Goal: Task Accomplishment & Management: Use online tool/utility

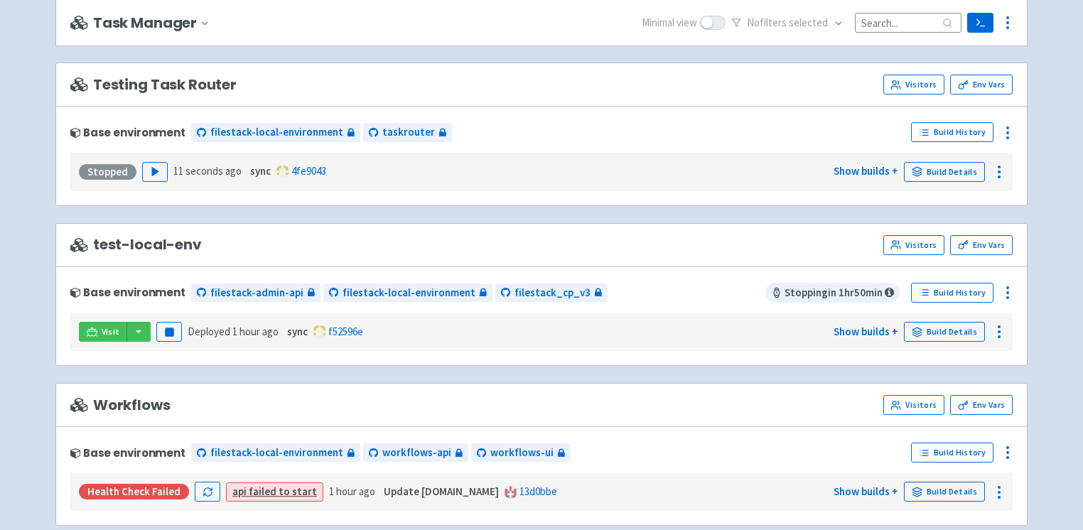
scroll to position [984, 0]
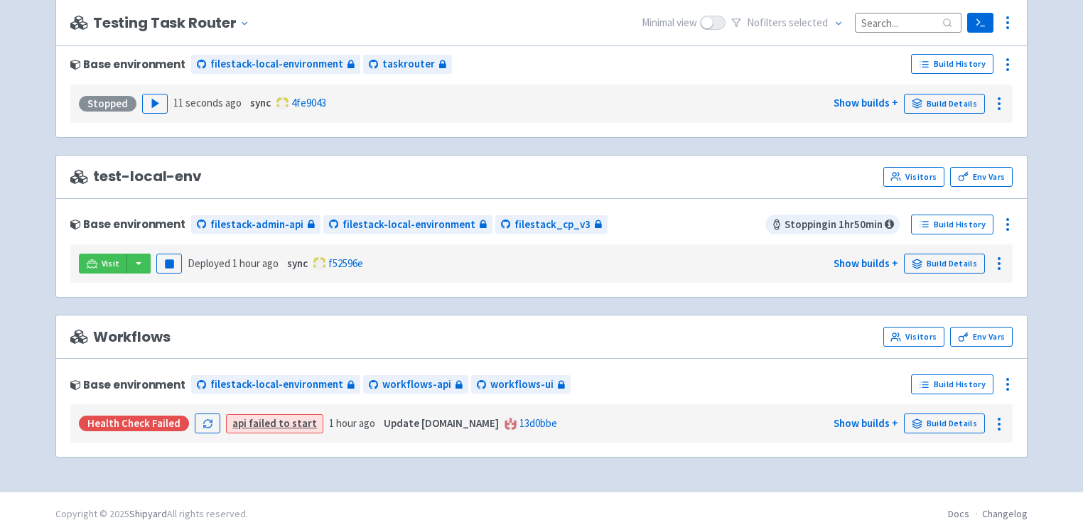
click at [259, 416] on link "api failed to start" at bounding box center [274, 423] width 85 height 14
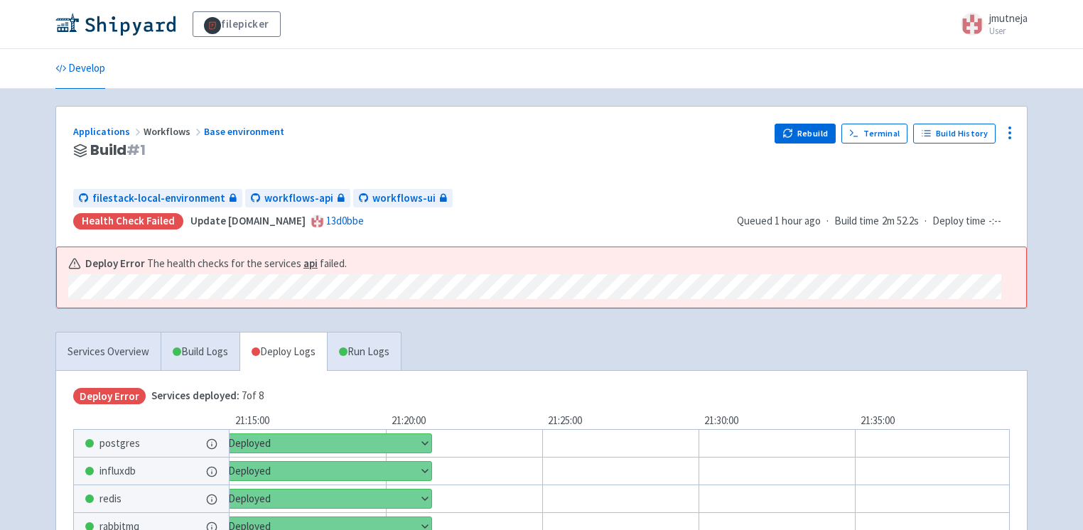
scroll to position [220, 0]
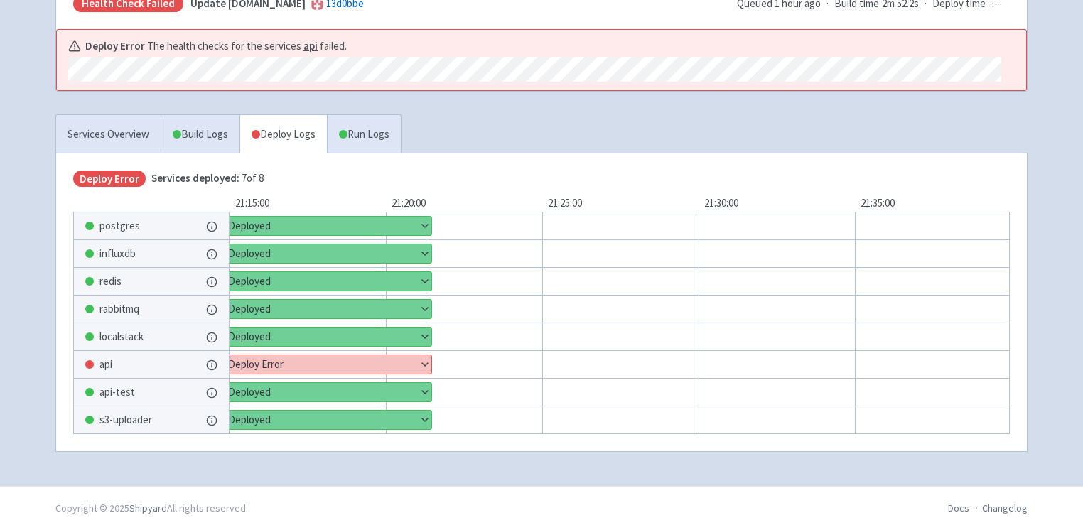
click at [283, 364] on button "Show details" at bounding box center [319, 364] width 225 height 18
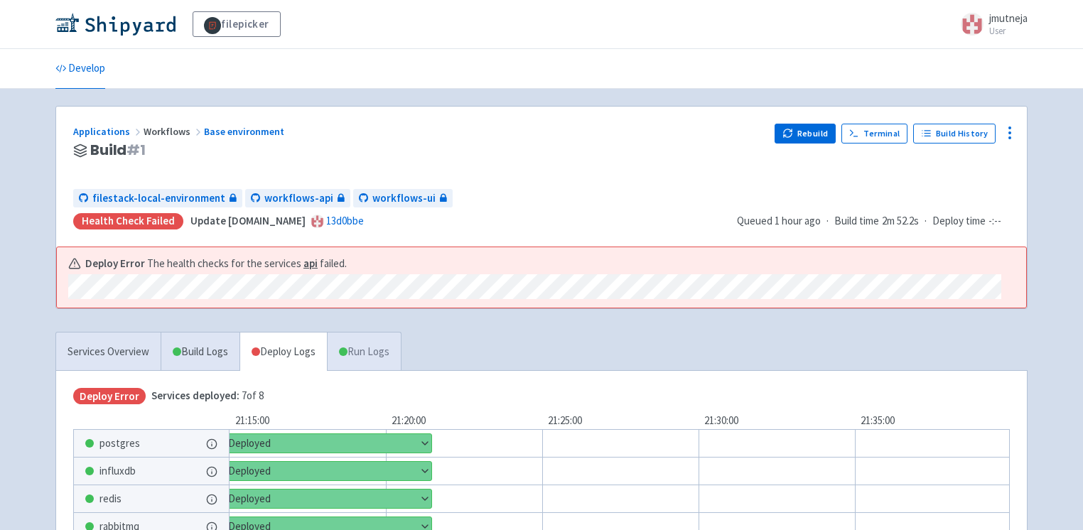
click at [347, 347] on span at bounding box center [343, 351] width 9 height 9
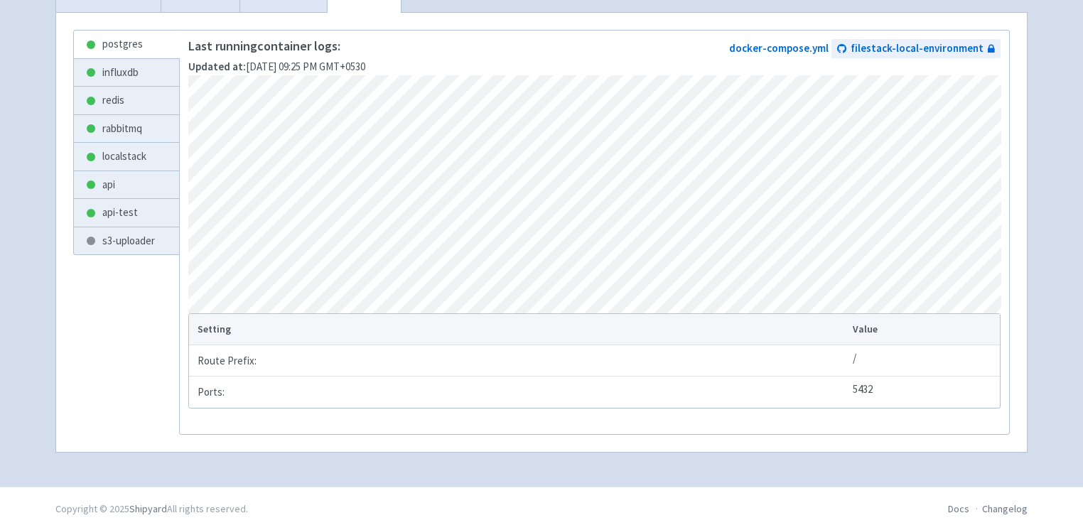
scroll to position [338, 0]
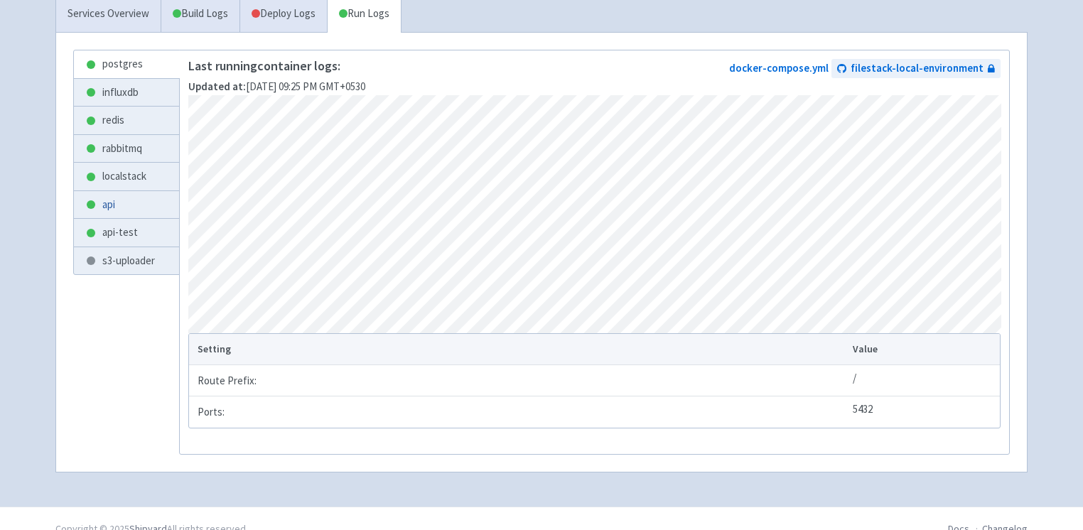
click at [146, 208] on link "api" at bounding box center [126, 205] width 105 height 28
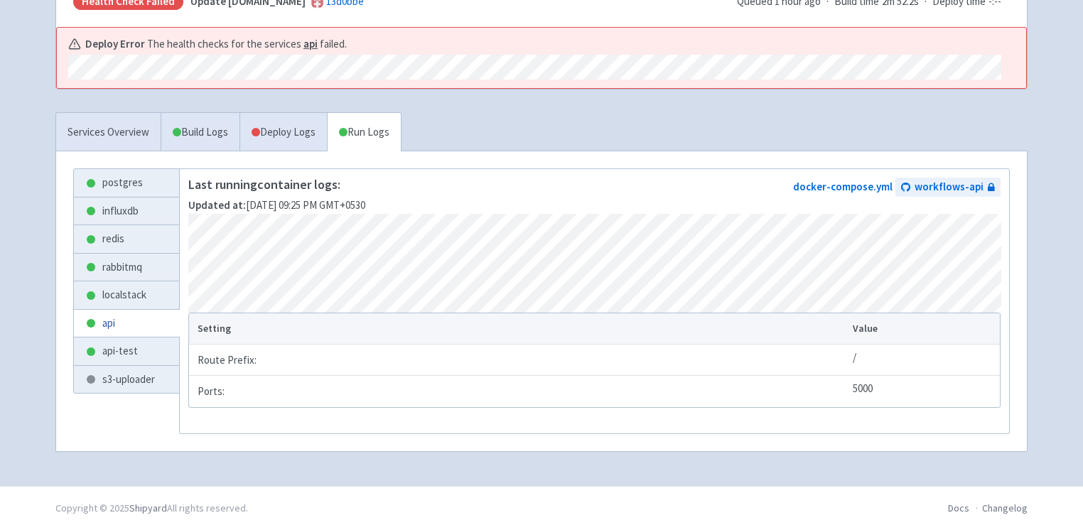
scroll to position [222, 0]
click at [122, 366] on link "s3-uploader" at bounding box center [126, 380] width 105 height 28
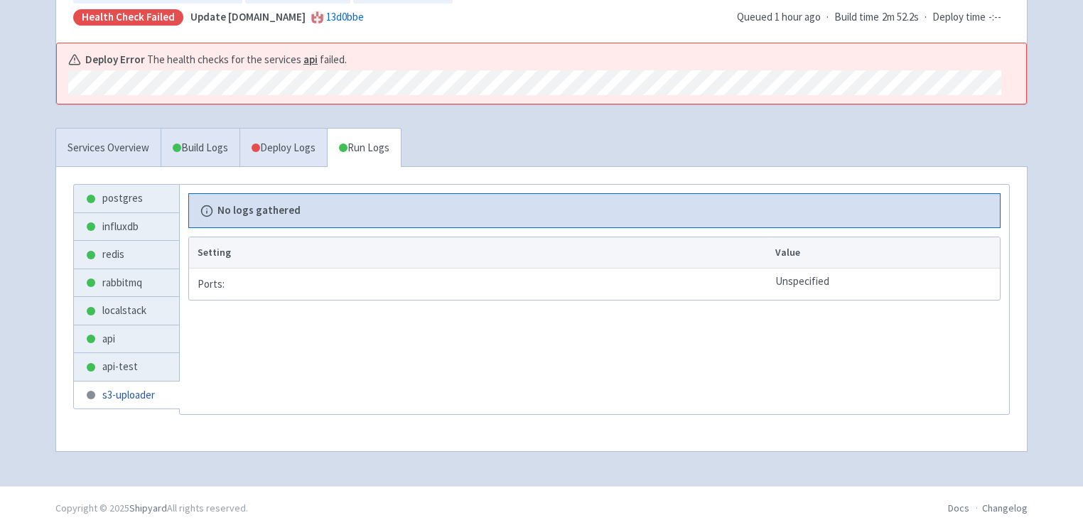
scroll to position [202, 0]
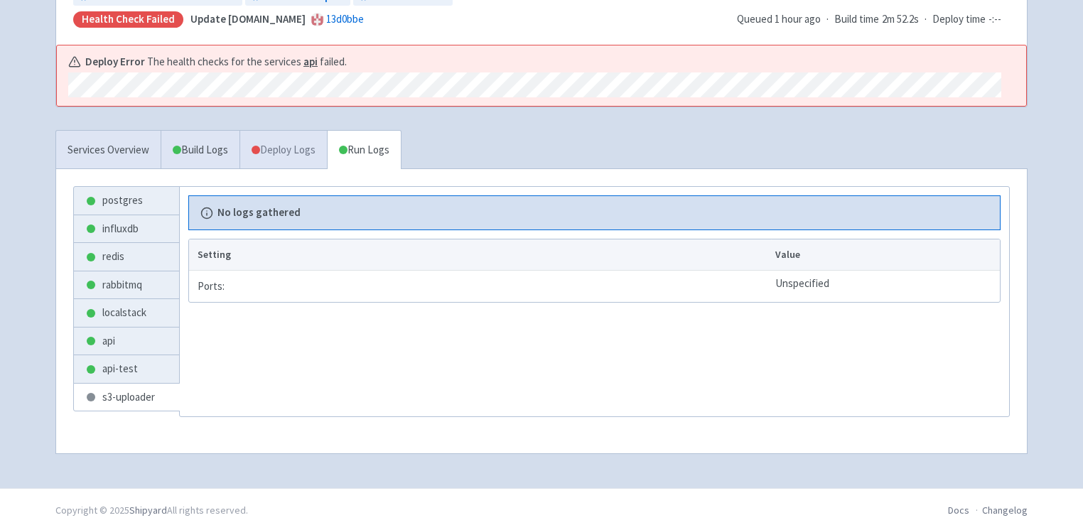
click at [257, 162] on link "Deploy Logs" at bounding box center [282, 150] width 87 height 39
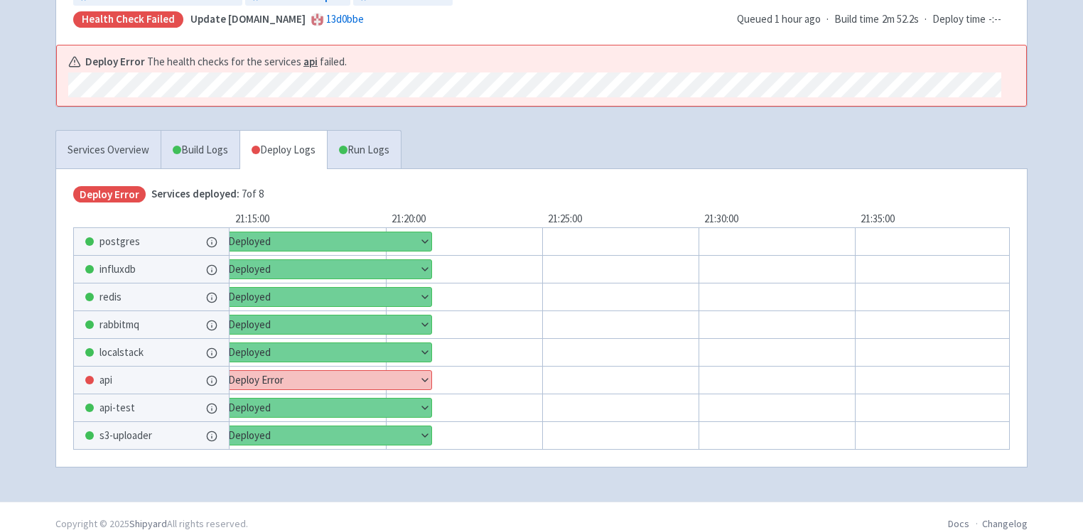
click at [290, 371] on button "Show details" at bounding box center [319, 380] width 225 height 18
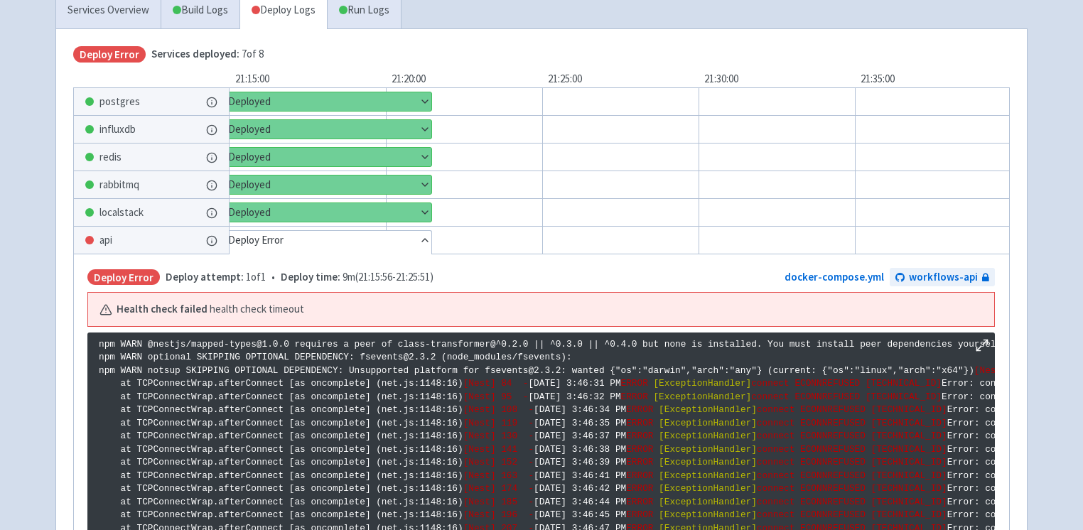
scroll to position [331, 0]
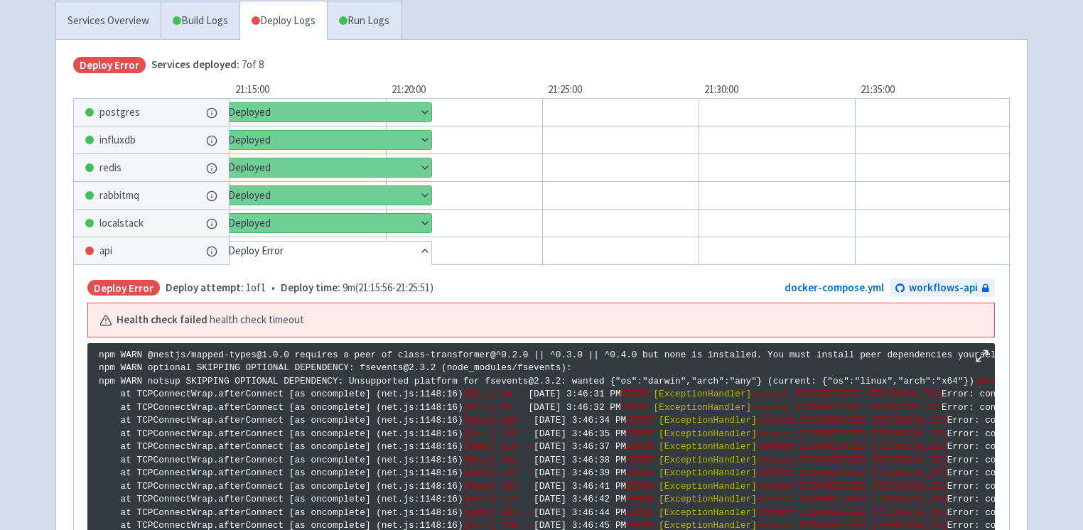
click at [188, 161] on div "redis" at bounding box center [151, 167] width 155 height 27
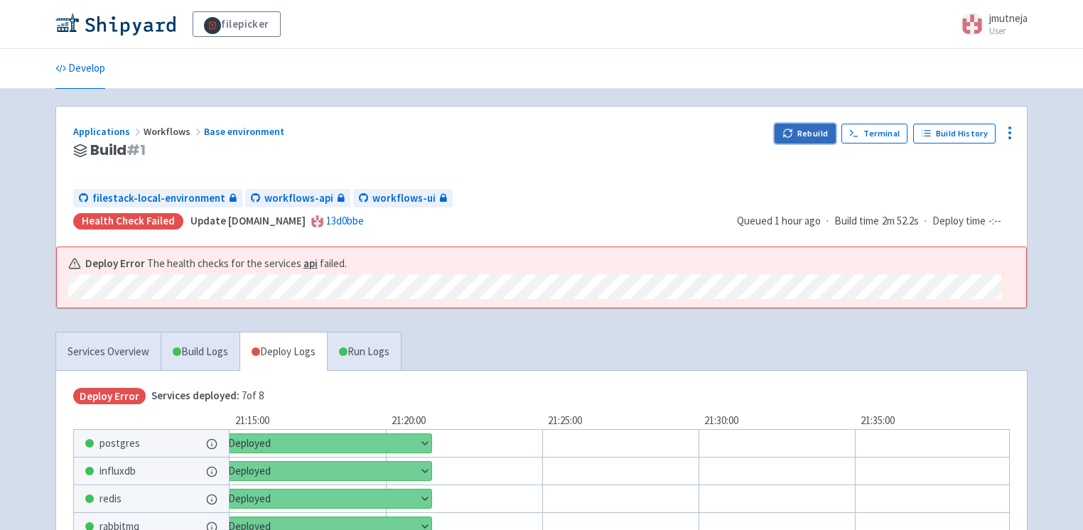
click at [824, 132] on button "Rebuild" at bounding box center [805, 134] width 61 height 20
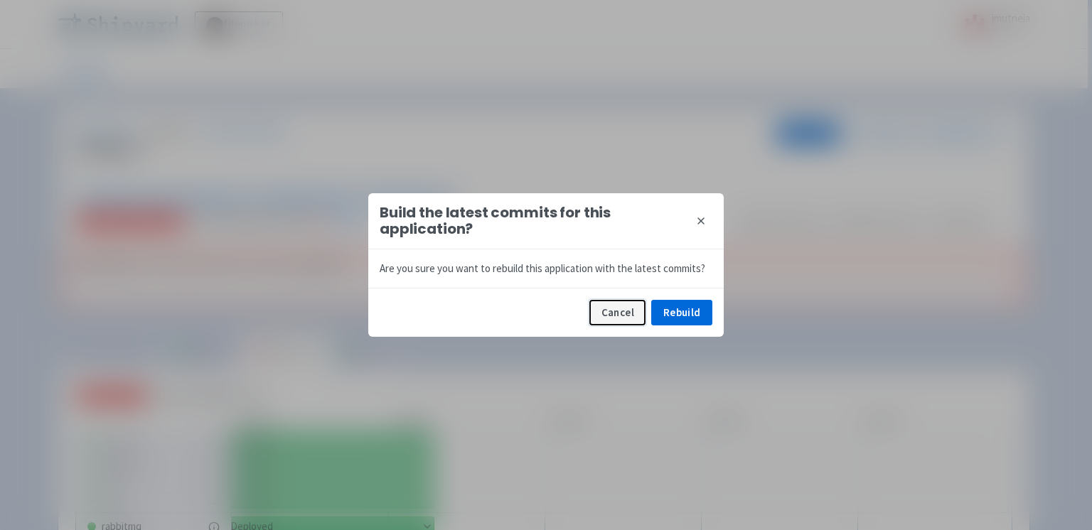
click at [624, 313] on button "Cancel" at bounding box center [617, 313] width 56 height 26
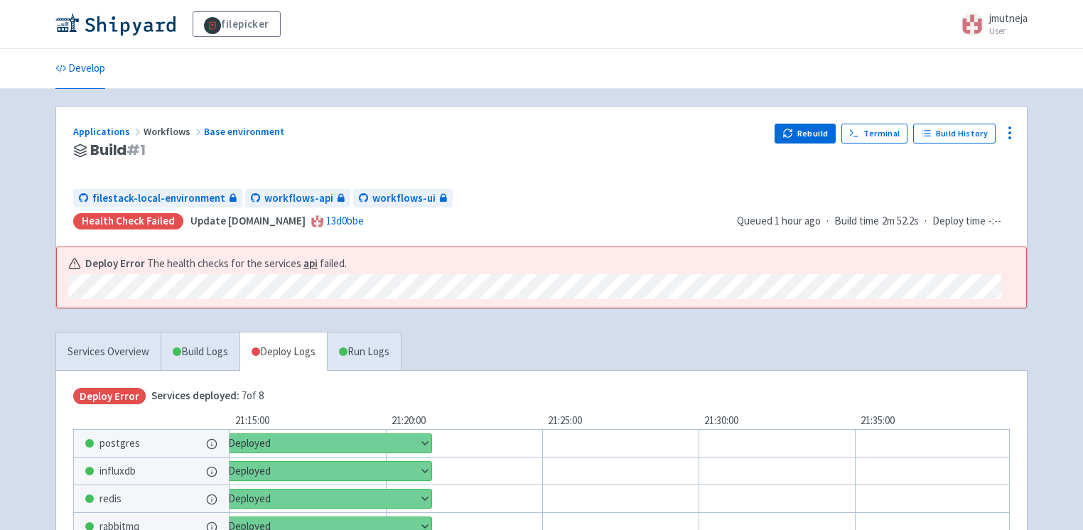
click at [173, 129] on span "Workflows" at bounding box center [174, 131] width 60 height 13
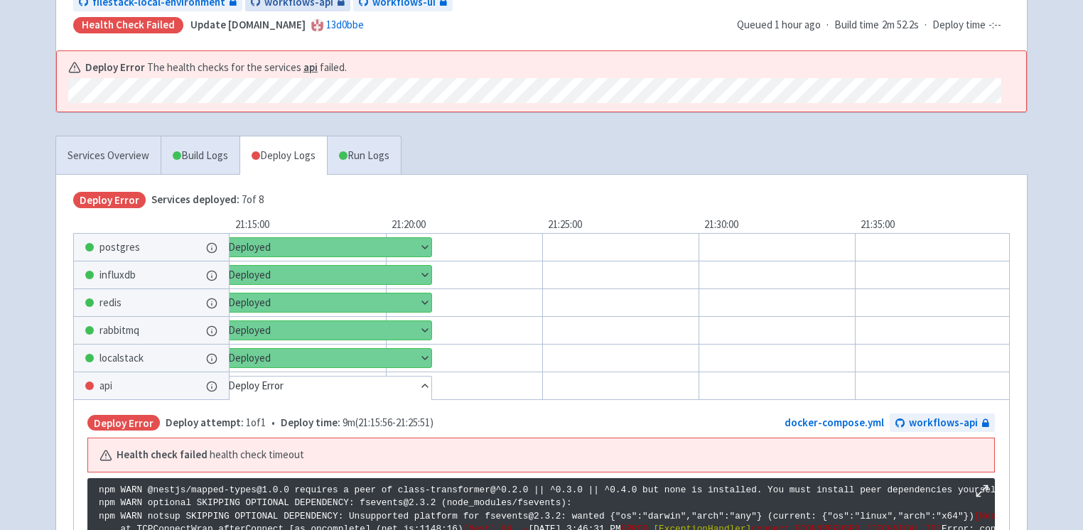
scroll to position [187, 0]
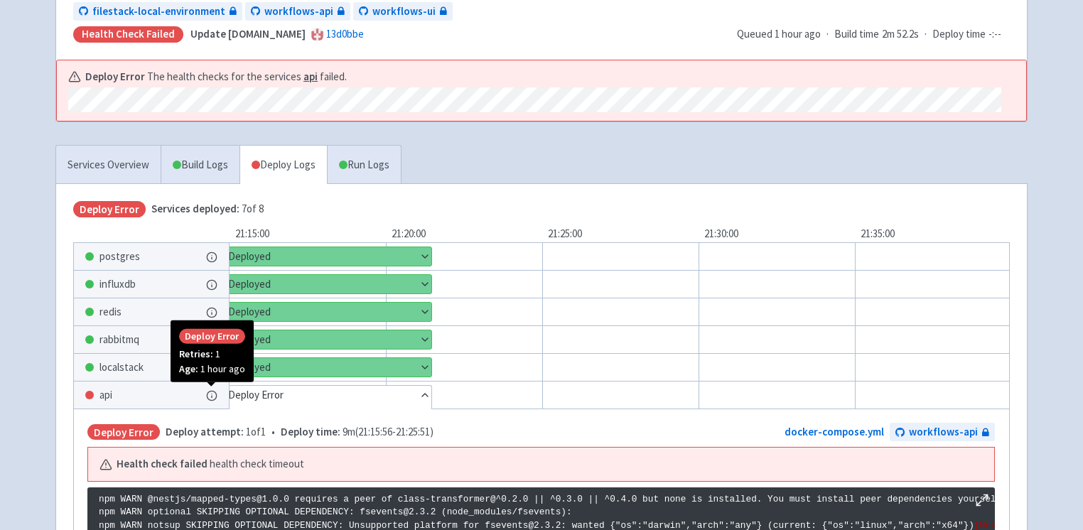
click at [209, 395] on icon at bounding box center [211, 395] width 11 height 11
click at [131, 162] on link "Services Overview" at bounding box center [108, 165] width 104 height 39
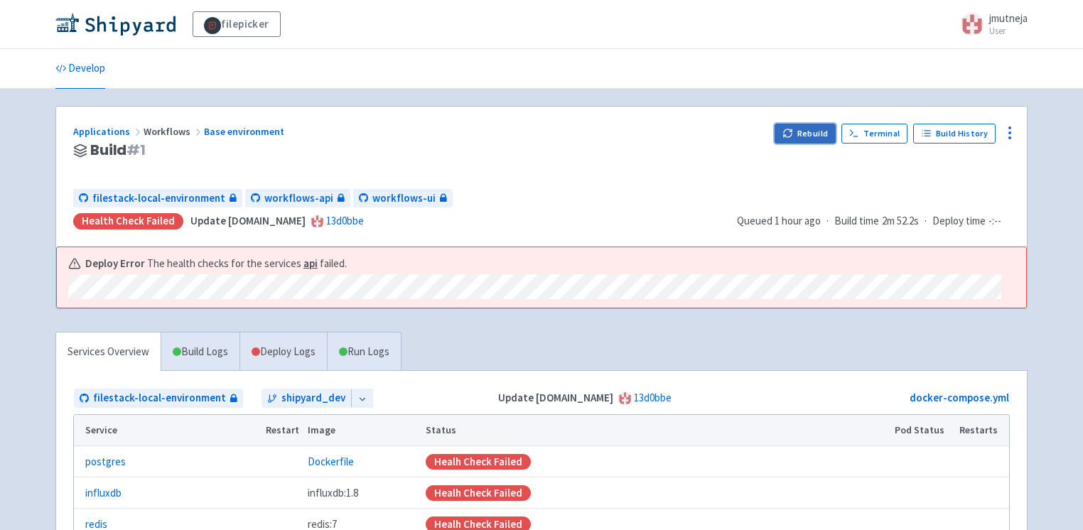
click at [807, 134] on button "Rebuild" at bounding box center [805, 134] width 61 height 20
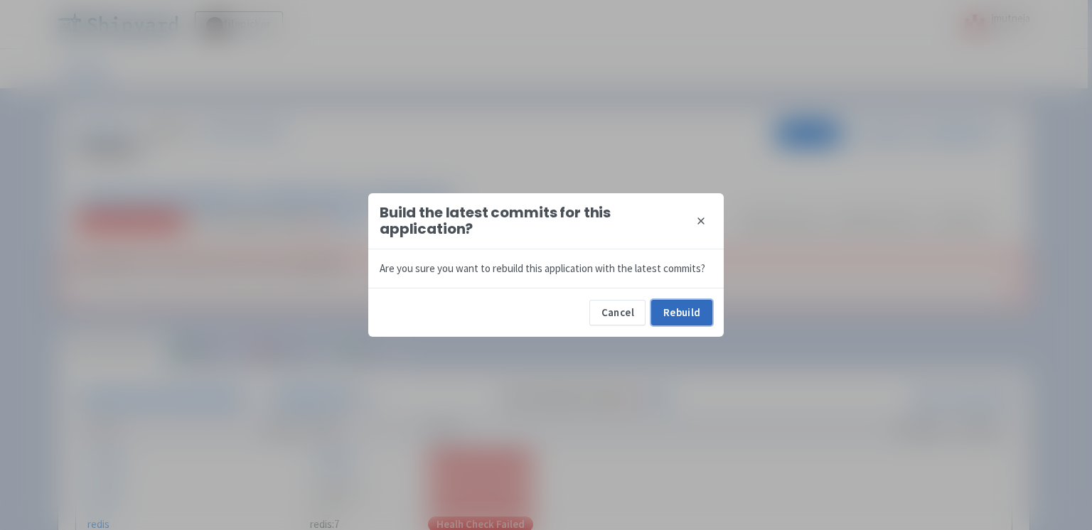
click at [674, 318] on button "Rebuild" at bounding box center [681, 313] width 61 height 26
